Goal: Task Accomplishment & Management: Manage account settings

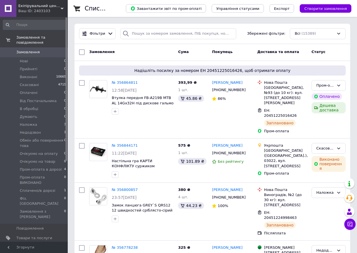
click at [32, 245] on span "[DEMOGRAPHIC_DATA]" at bounding box center [37, 247] width 42 height 5
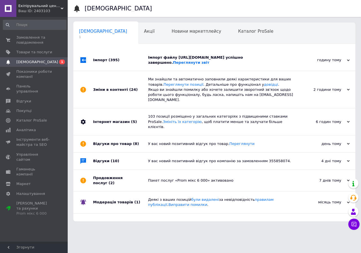
click at [132, 68] on div "Імпорт (395)" at bounding box center [120, 59] width 55 height 21
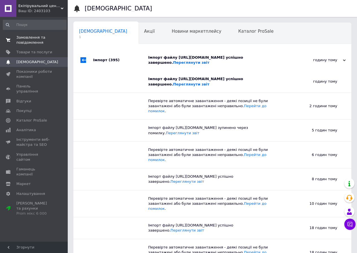
click at [23, 41] on span "Замовлення та повідомлення" at bounding box center [34, 40] width 36 height 10
